Goal: Communication & Community: Answer question/provide support

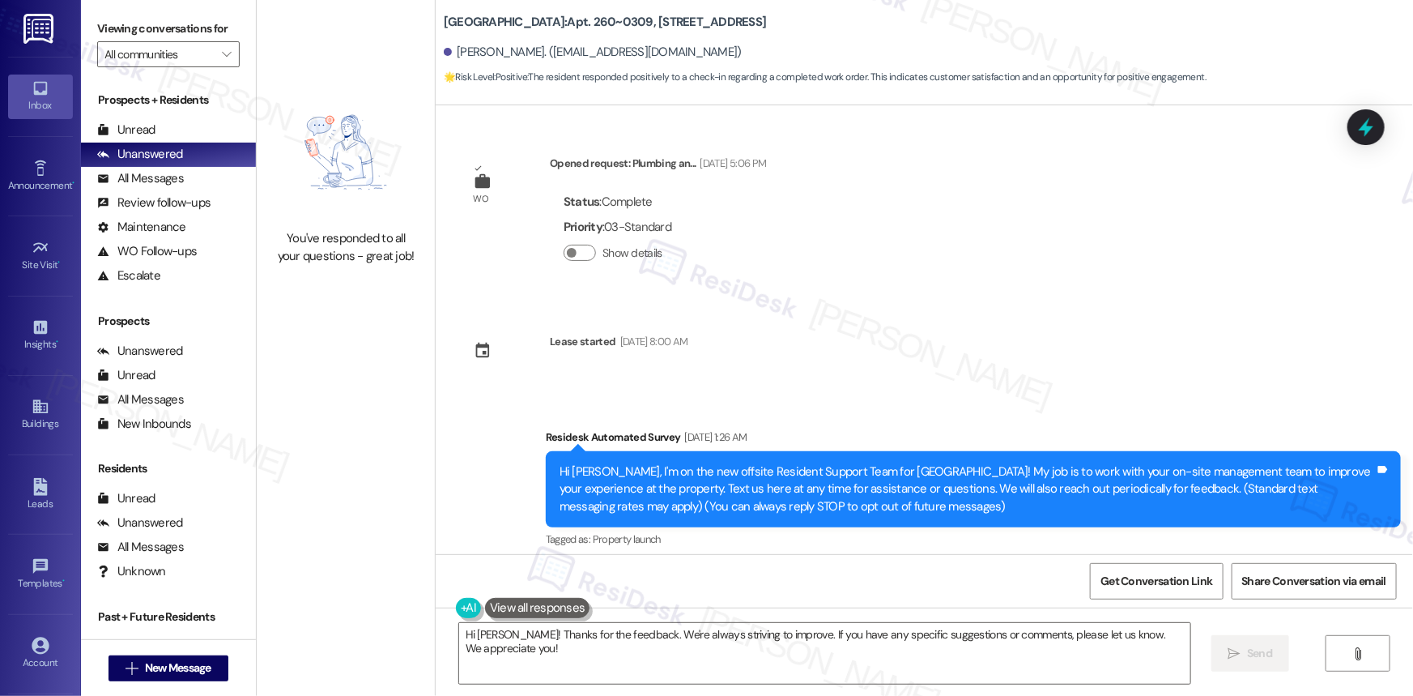
scroll to position [1529, 0]
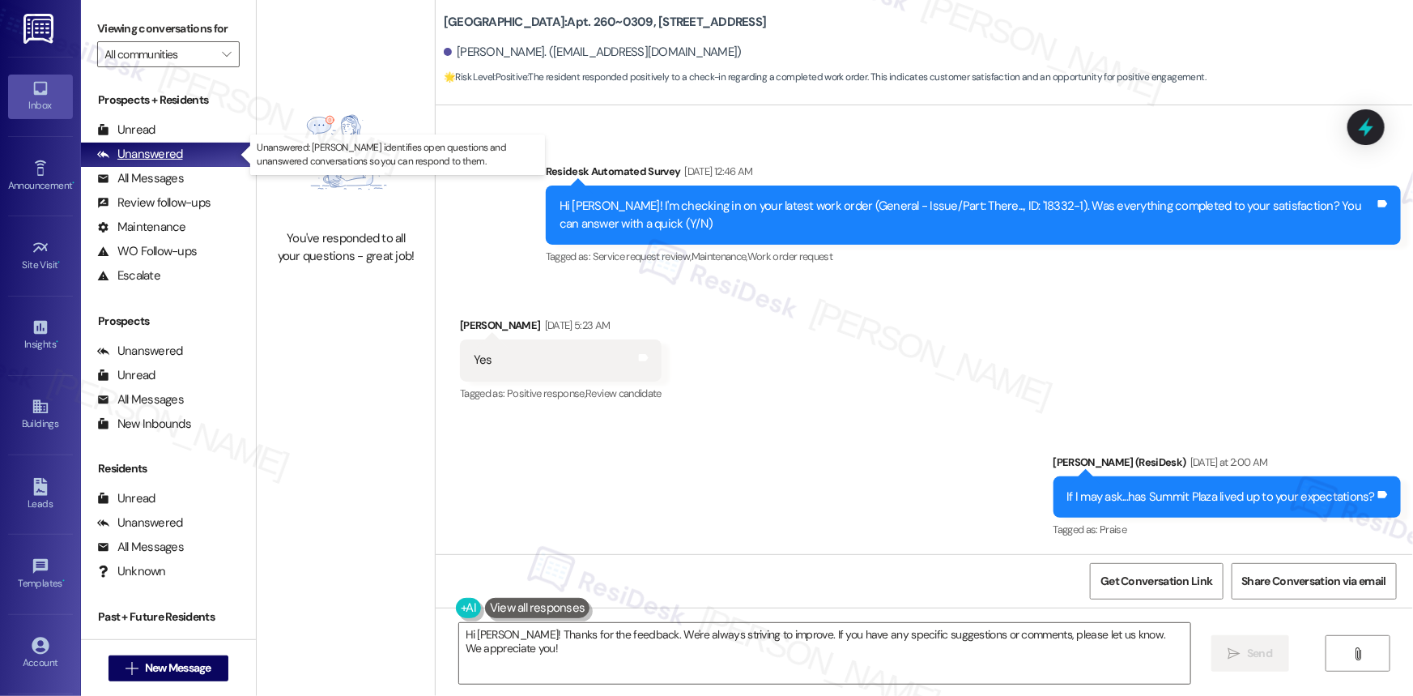
click at [150, 155] on div "Unanswered" at bounding box center [140, 154] width 86 height 17
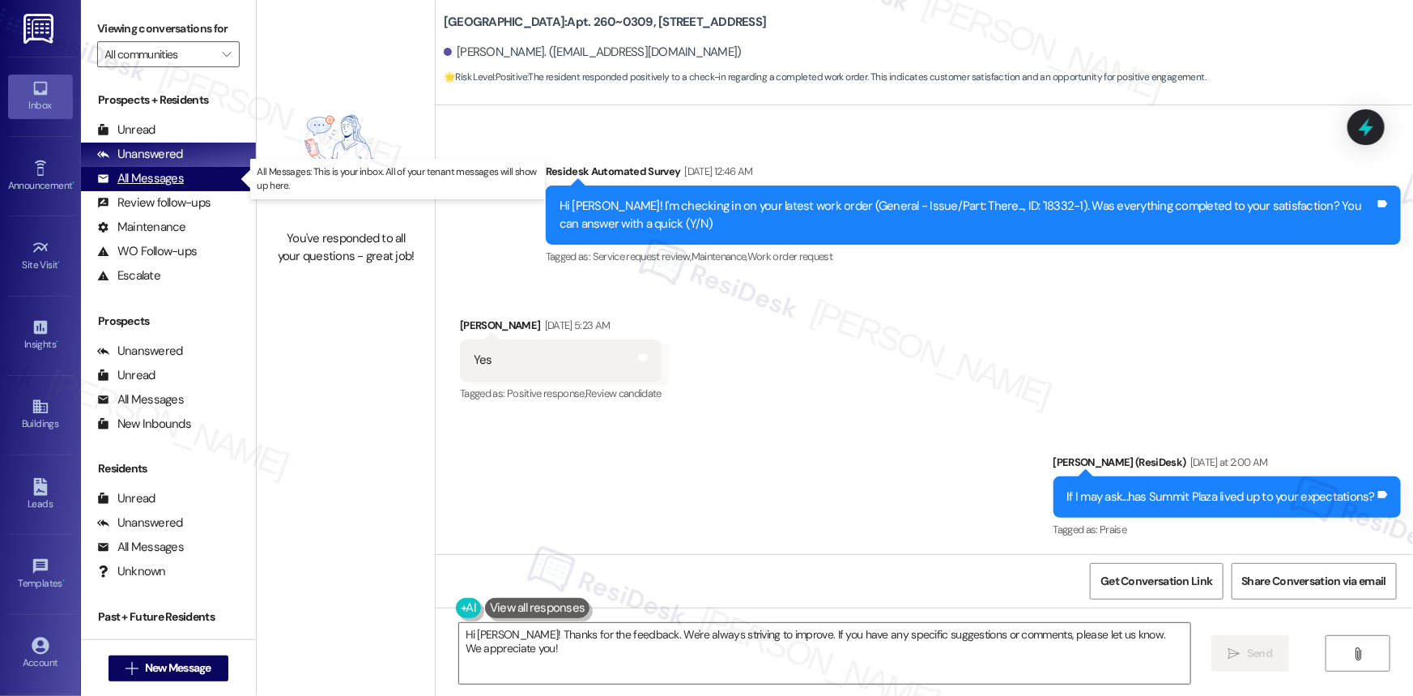
click at [163, 181] on div "All Messages" at bounding box center [140, 178] width 87 height 17
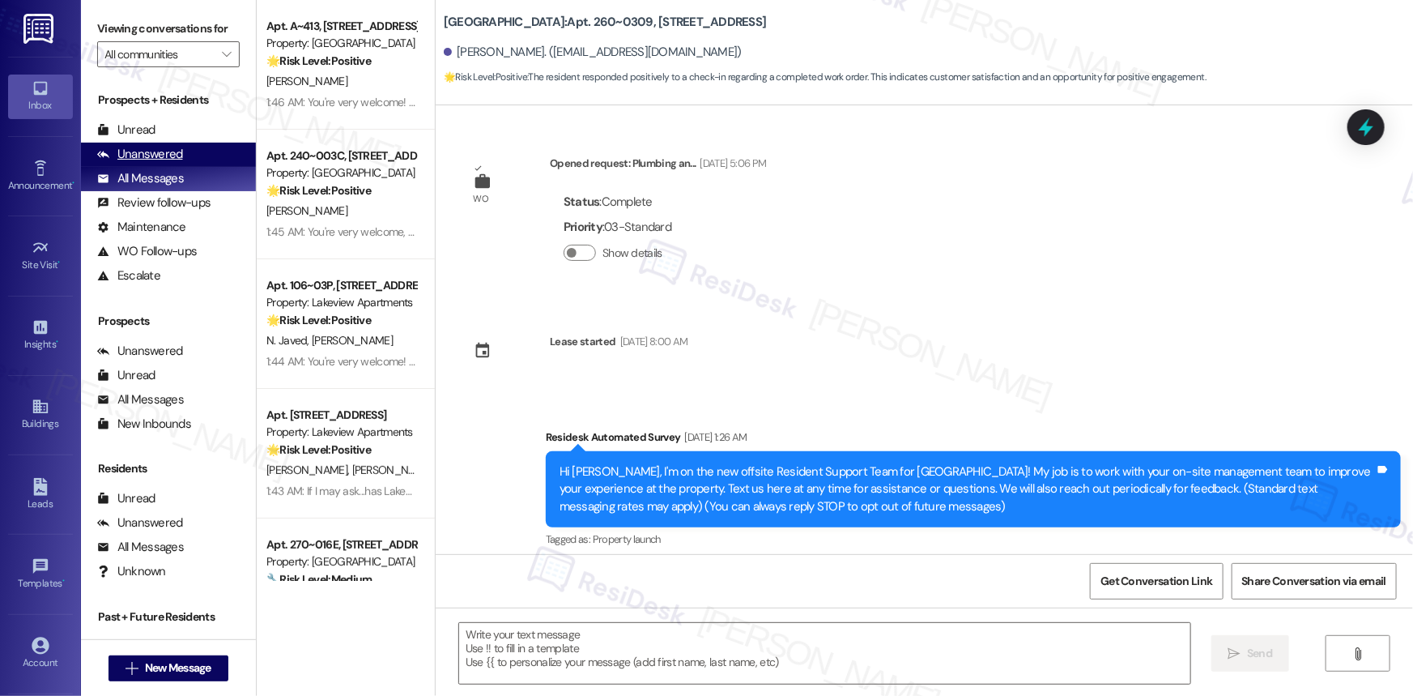
click at [154, 155] on div "Unanswered" at bounding box center [140, 154] width 86 height 17
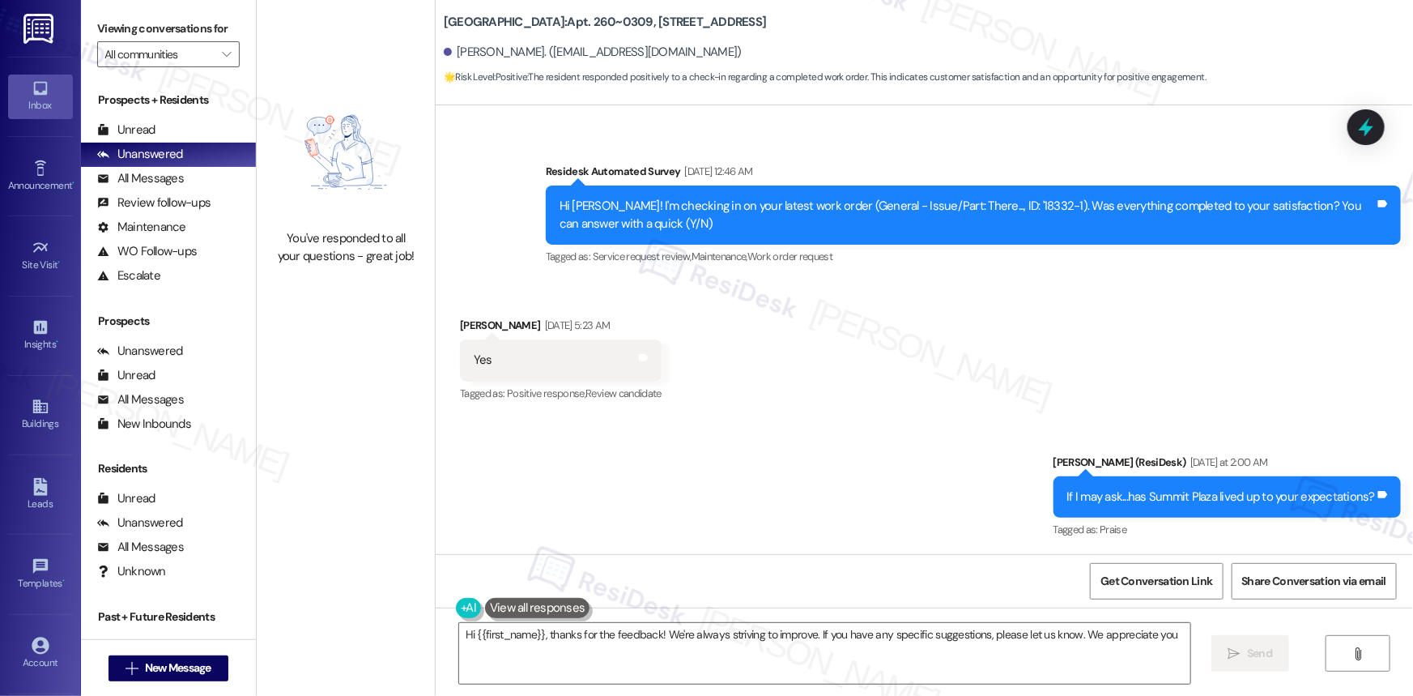
type textarea "Hi {{first_name}}, thanks for the feedback! We're always striving to improve. I…"
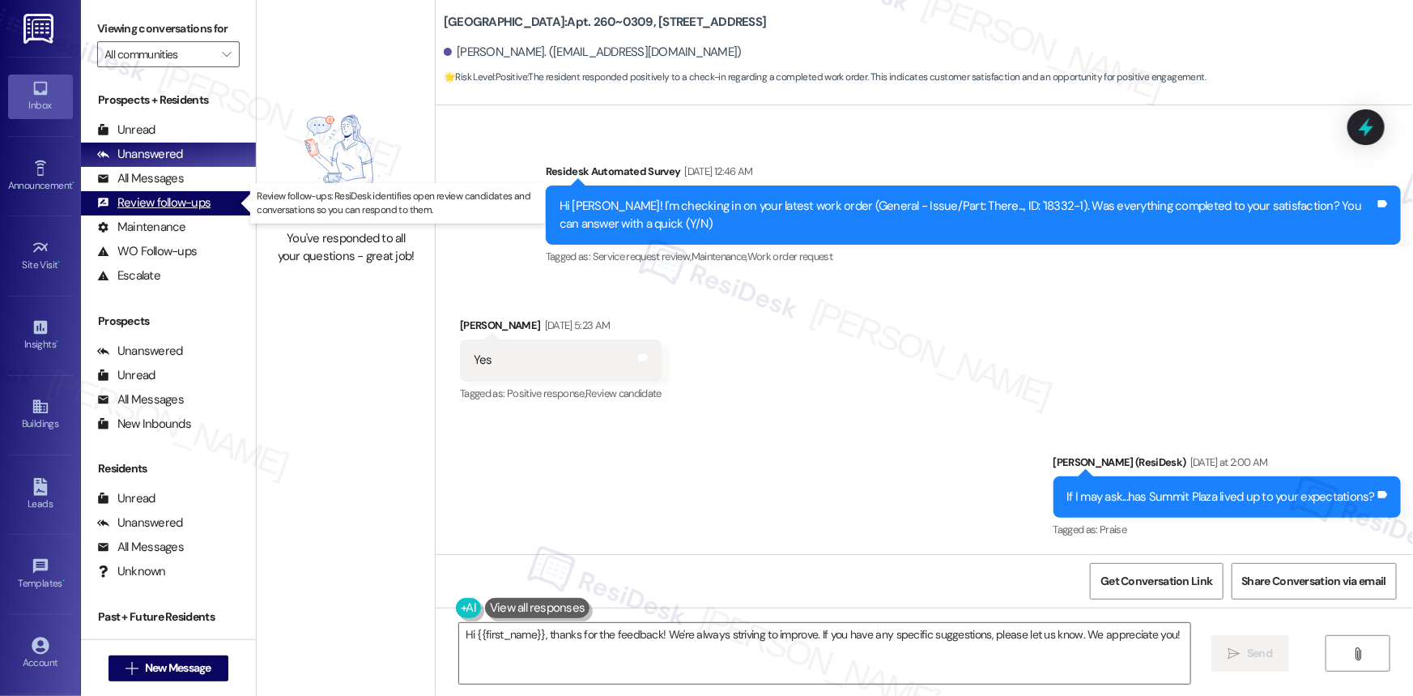
click at [151, 204] on div "Review follow-ups" at bounding box center [153, 202] width 113 height 17
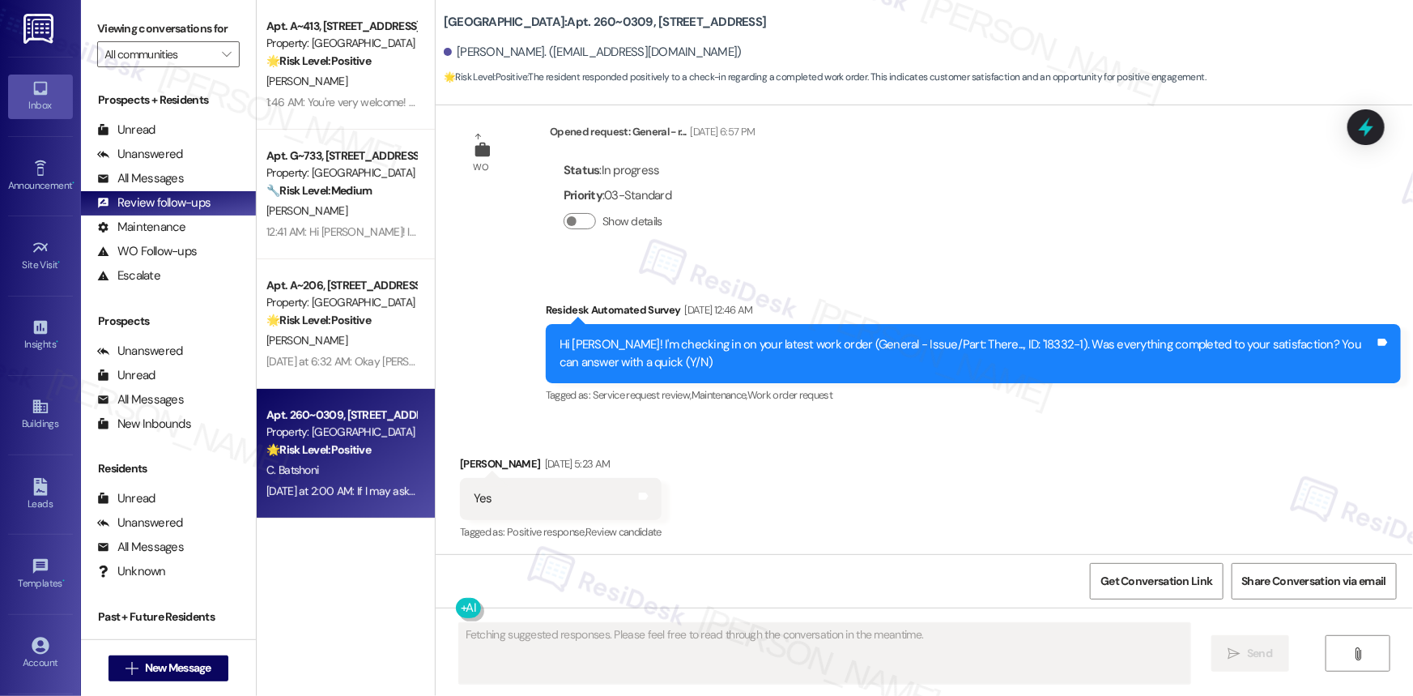
scroll to position [1392, 0]
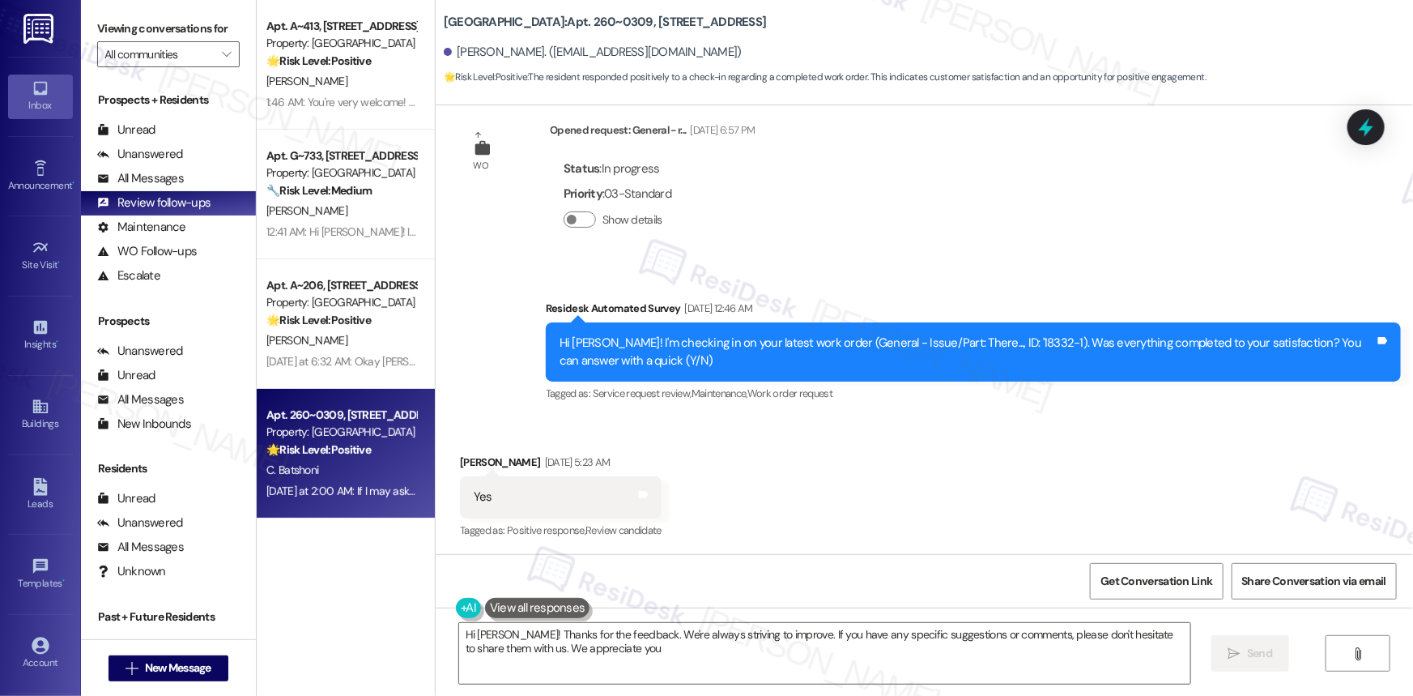
type textarea "Hi [PERSON_NAME]! Thanks for the feedback. We're always striving to improve. If…"
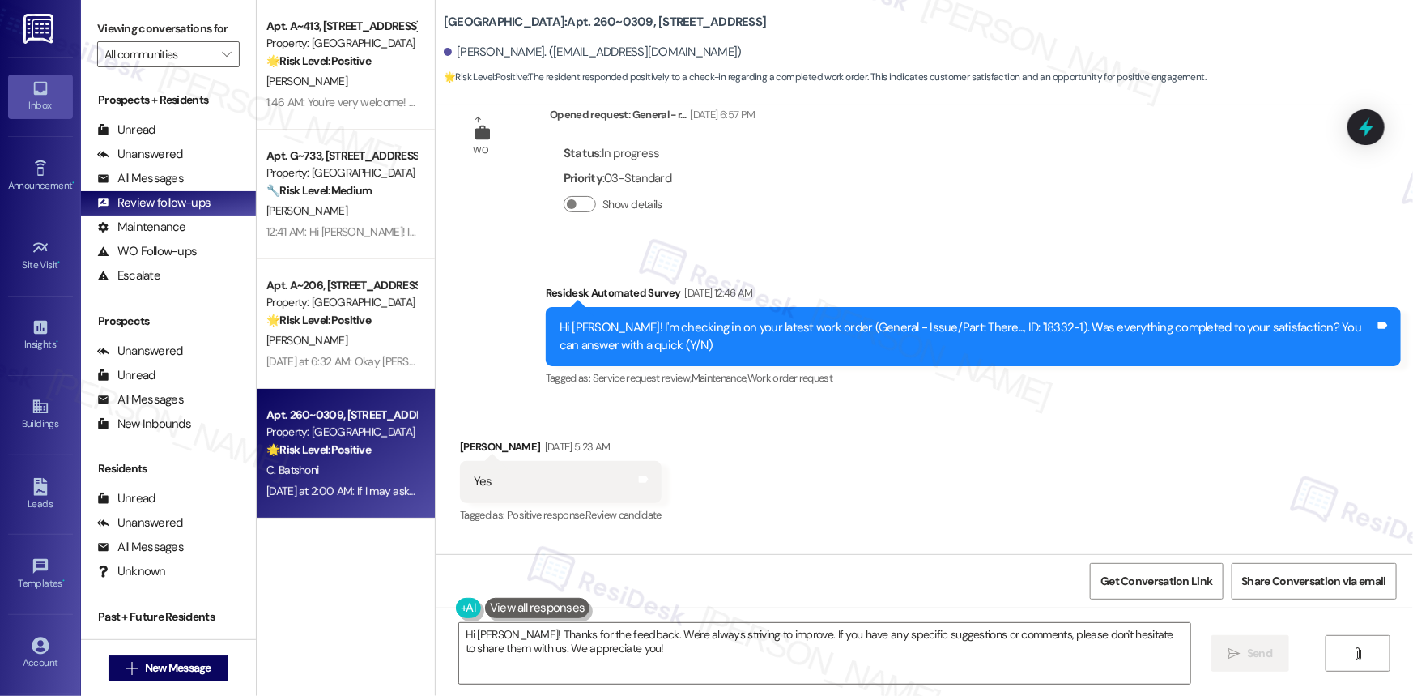
scroll to position [1529, 0]
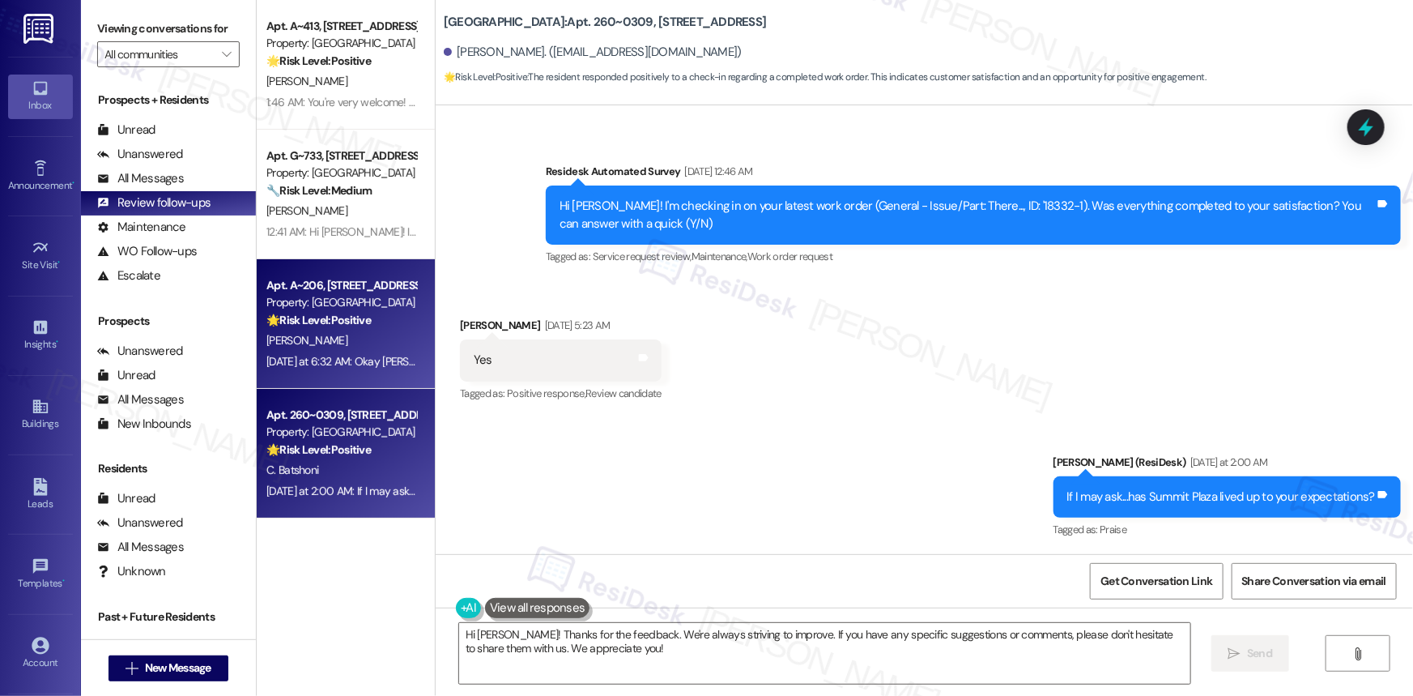
click at [346, 313] on strong "🌟 Risk Level: Positive" at bounding box center [318, 320] width 104 height 15
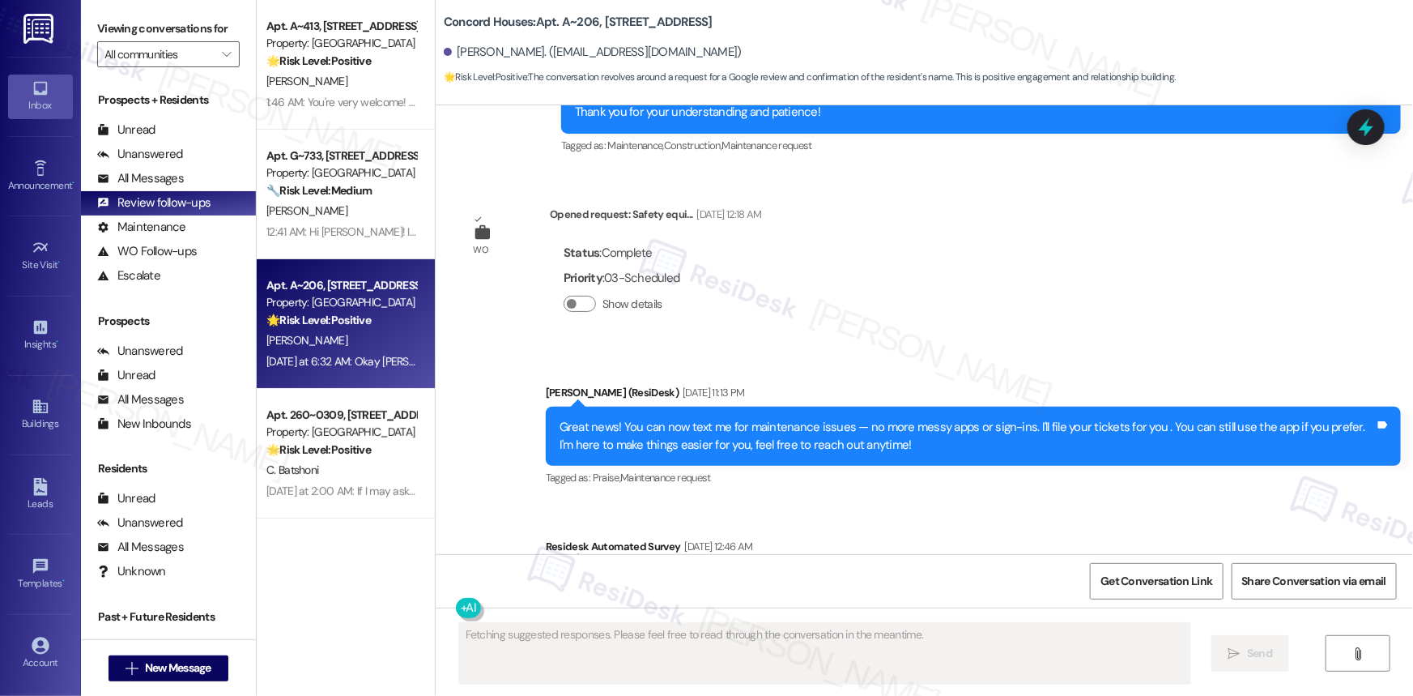
type textarea "Fetching suggested responses. Please feel free to read through the conversation…"
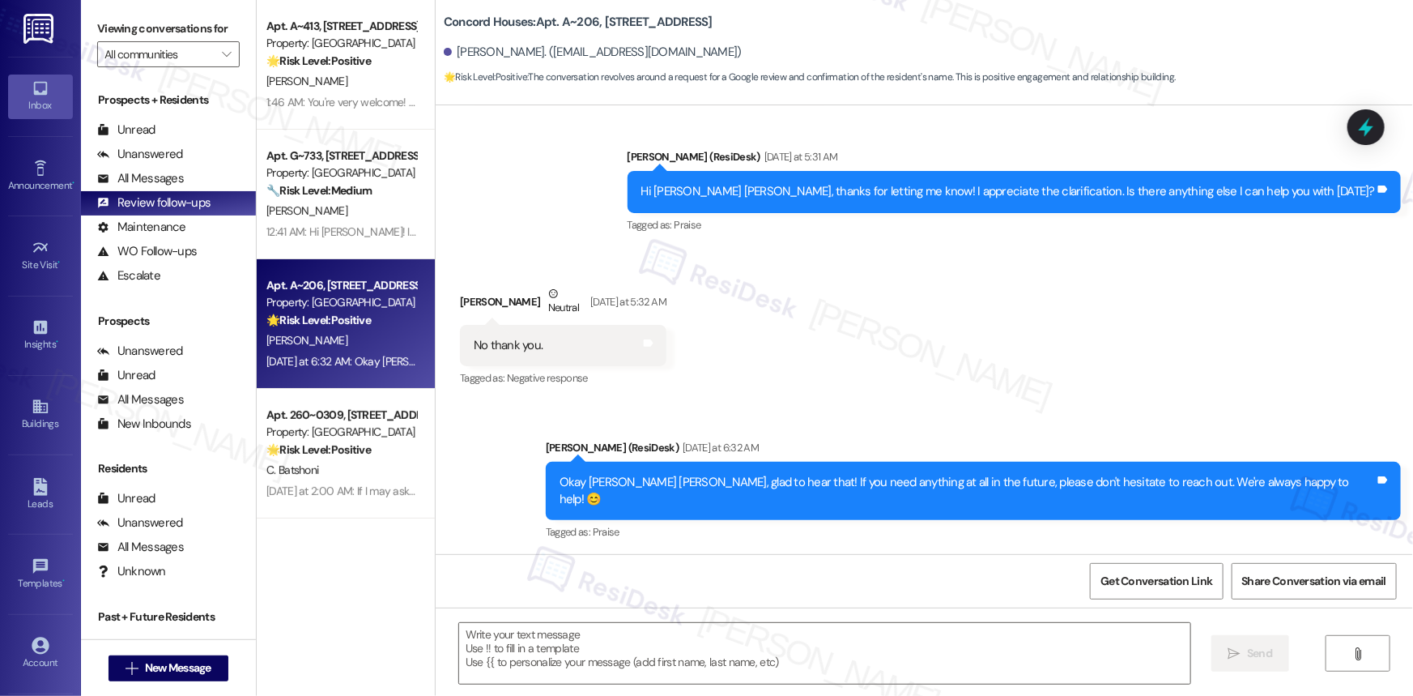
scroll to position [1963, 0]
